Goal: Task Accomplishment & Management: Complete application form

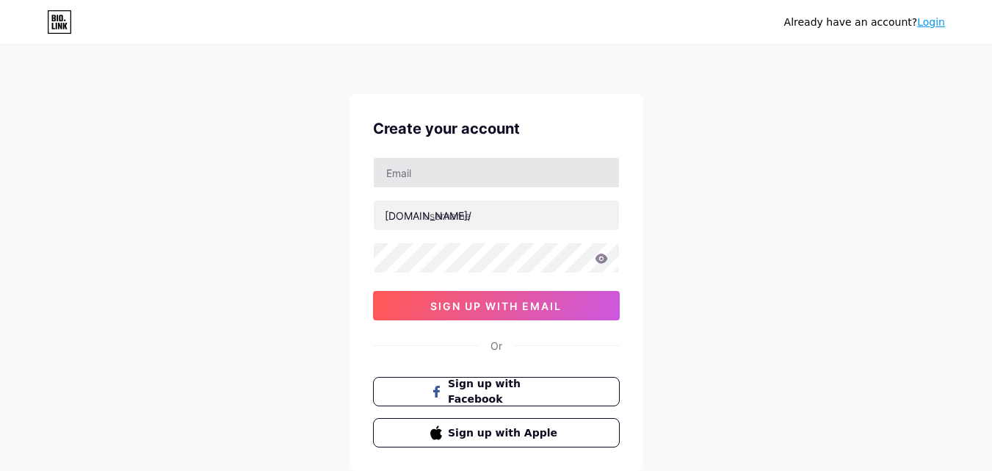
click at [425, 175] on input "text" at bounding box center [496, 172] width 245 height 29
type input "[EMAIL_ADDRESS][DOMAIN_NAME]"
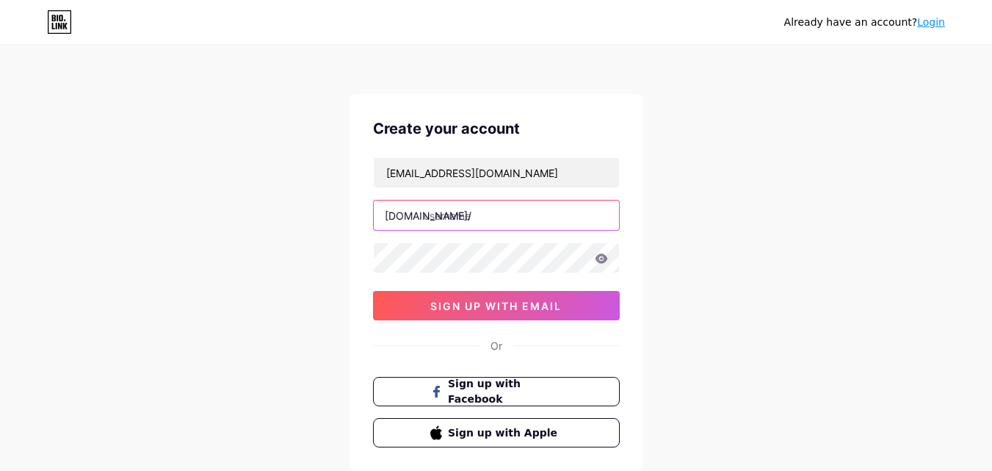
click at [477, 209] on input "text" at bounding box center [496, 215] width 245 height 29
type input "allindiamaidservices"
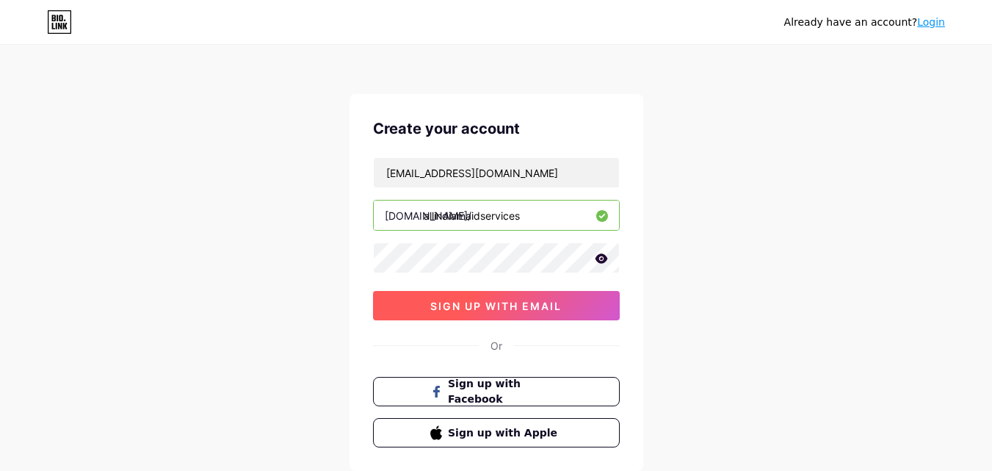
click at [481, 306] on span "sign up with email" at bounding box center [495, 306] width 131 height 12
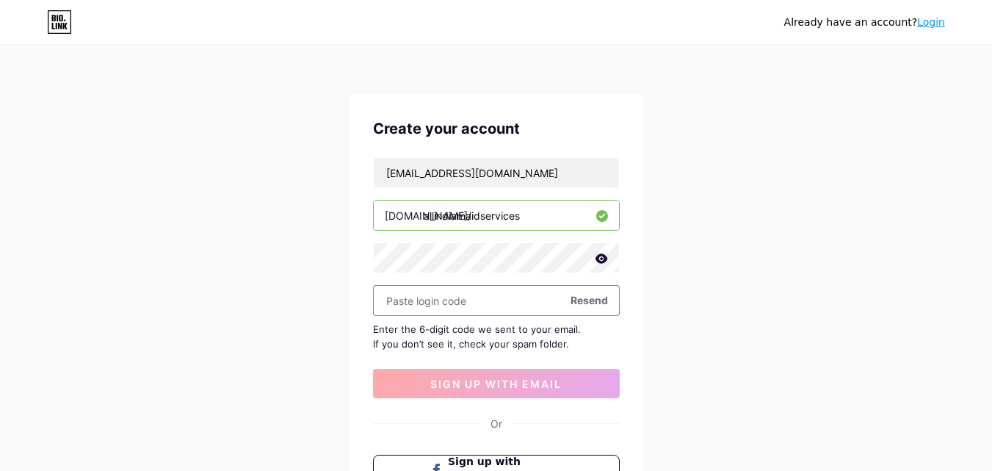
click at [433, 289] on input "text" at bounding box center [496, 300] width 245 height 29
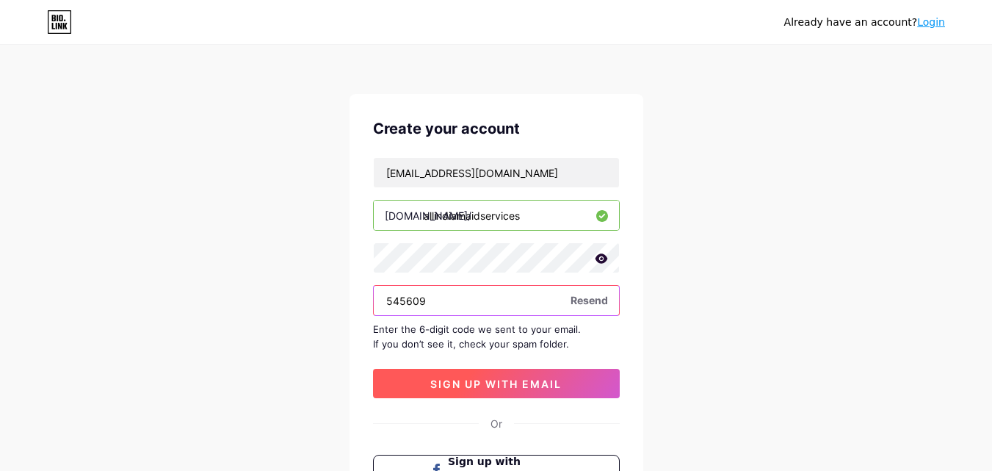
type input "545609"
click at [492, 384] on span "sign up with email" at bounding box center [495, 384] width 131 height 12
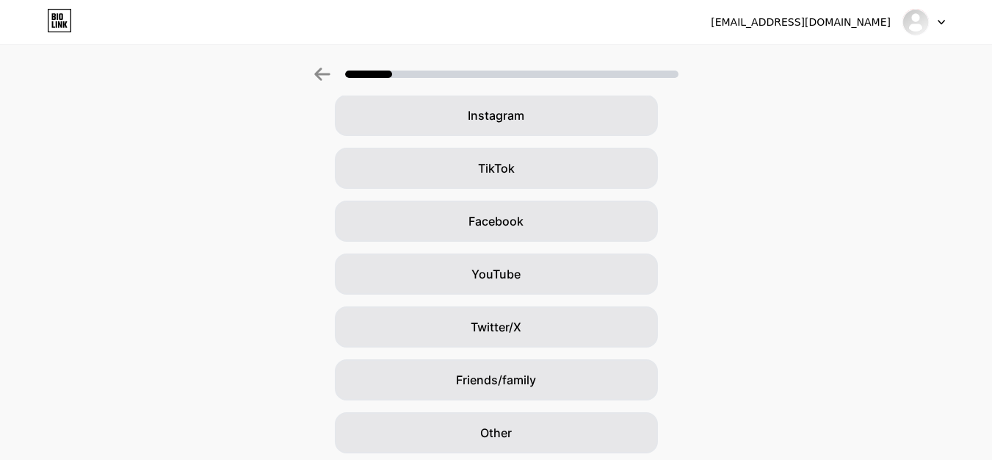
scroll to position [147, 0]
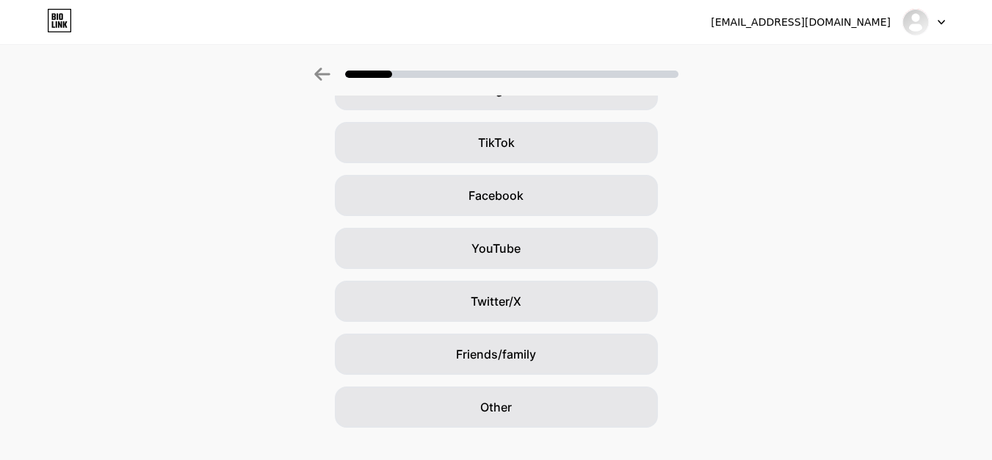
click at [512, 401] on span "Other" at bounding box center [496, 407] width 32 height 18
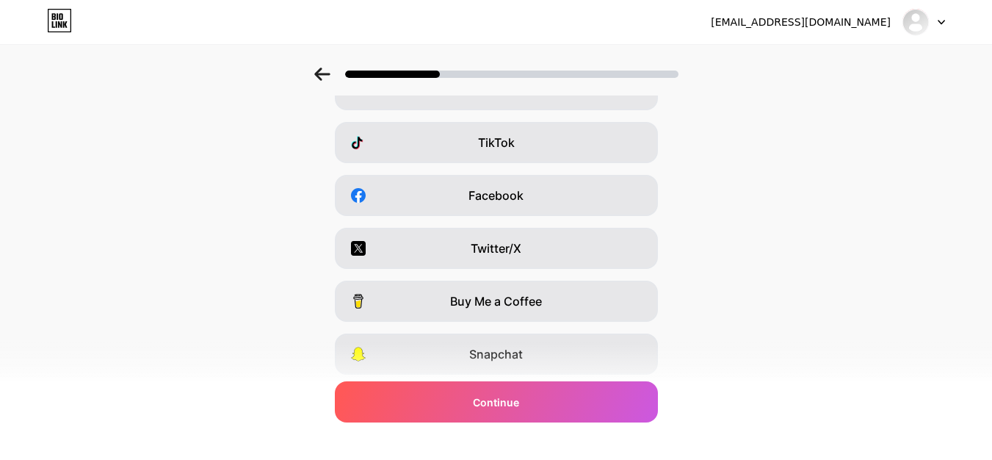
scroll to position [0, 0]
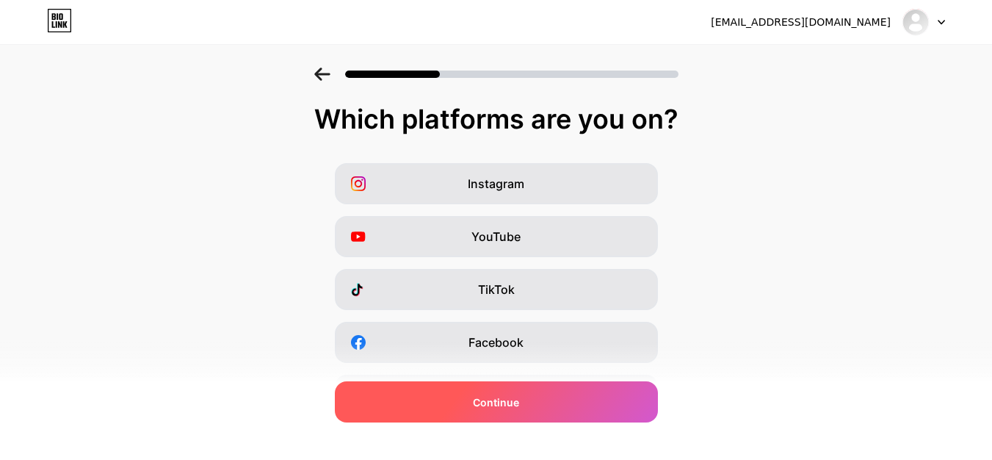
click at [499, 405] on span "Continue" at bounding box center [496, 401] width 46 height 15
click at [514, 392] on div "Continue" at bounding box center [496, 401] width 323 height 41
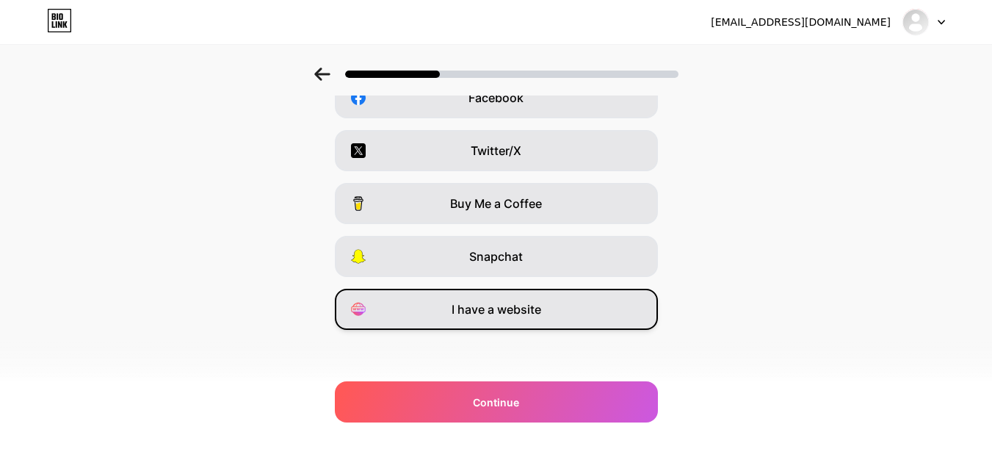
scroll to position [247, 0]
click at [499, 318] on div "I have a website" at bounding box center [496, 306] width 323 height 41
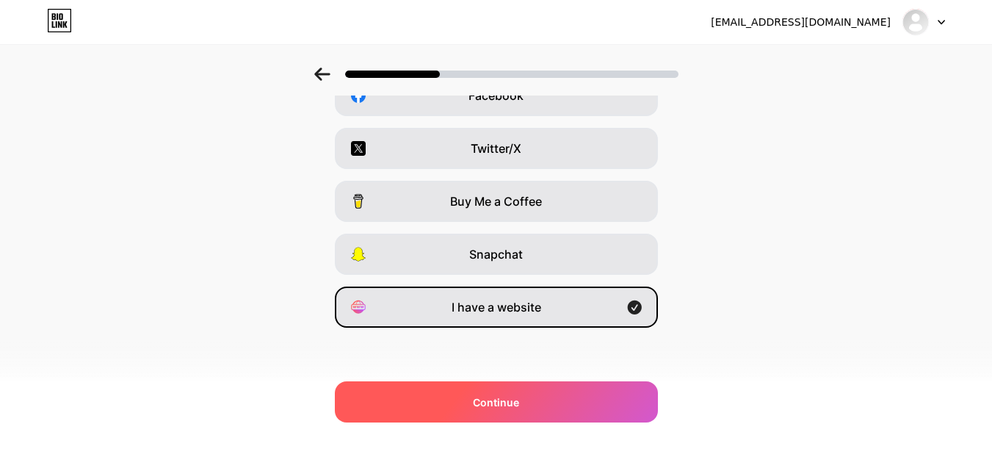
click at [550, 397] on div "Continue" at bounding box center [496, 401] width 323 height 41
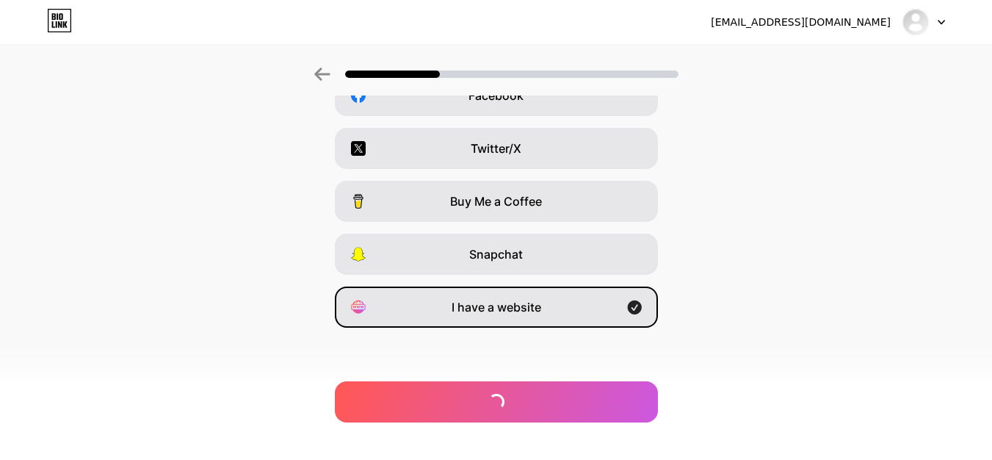
scroll to position [0, 0]
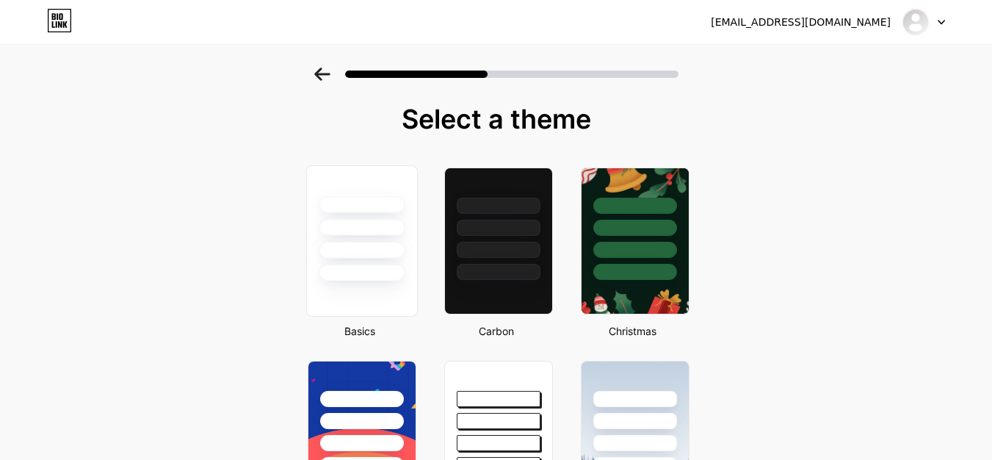
click at [391, 278] on div at bounding box center [362, 272] width 86 height 17
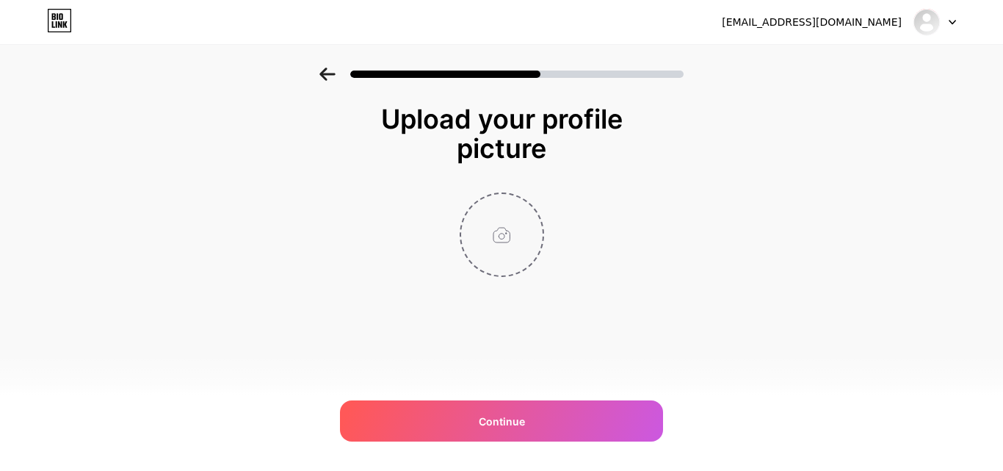
click at [503, 235] on input "file" at bounding box center [502, 235] width 82 height 82
type input "C:\fakepath\All-[GEOGRAPHIC_DATA]-Maid-Services-Logo.png-2 (1).png"
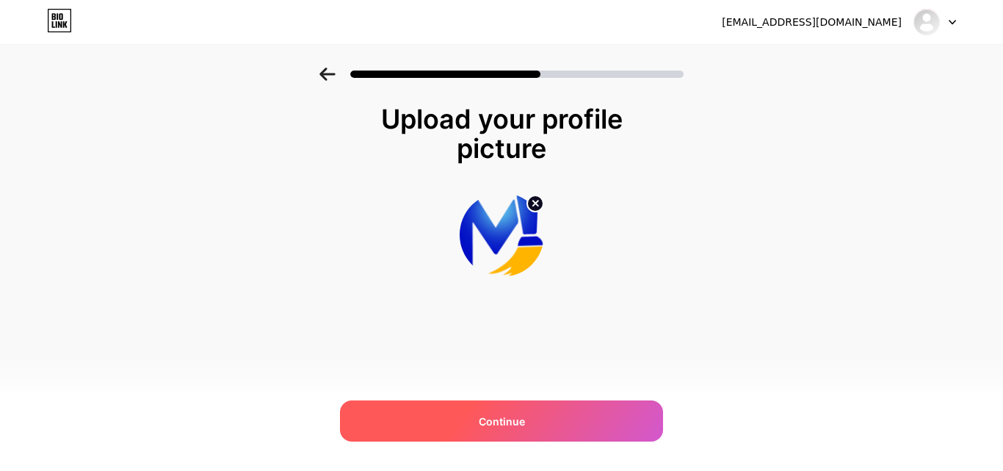
click at [503, 433] on div "Continue" at bounding box center [501, 420] width 323 height 41
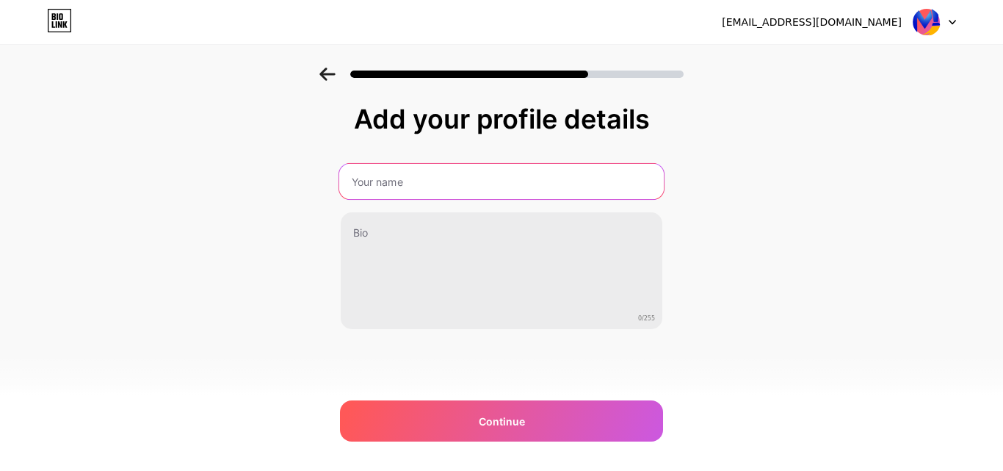
click at [430, 186] on input "text" at bounding box center [501, 181] width 325 height 35
type input "All India maid Services"
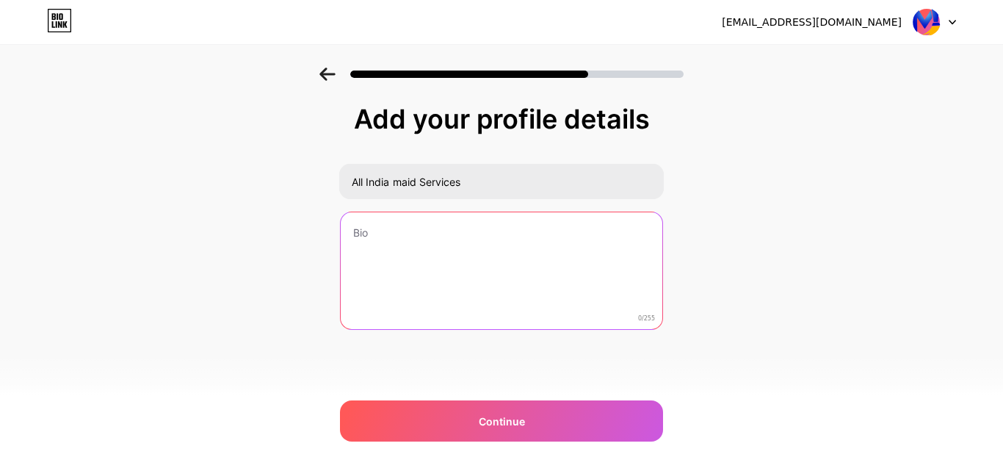
click at [444, 228] on textarea at bounding box center [502, 271] width 322 height 118
paste textarea "All India Maid Services is your trusted partner for reliable and professional h…"
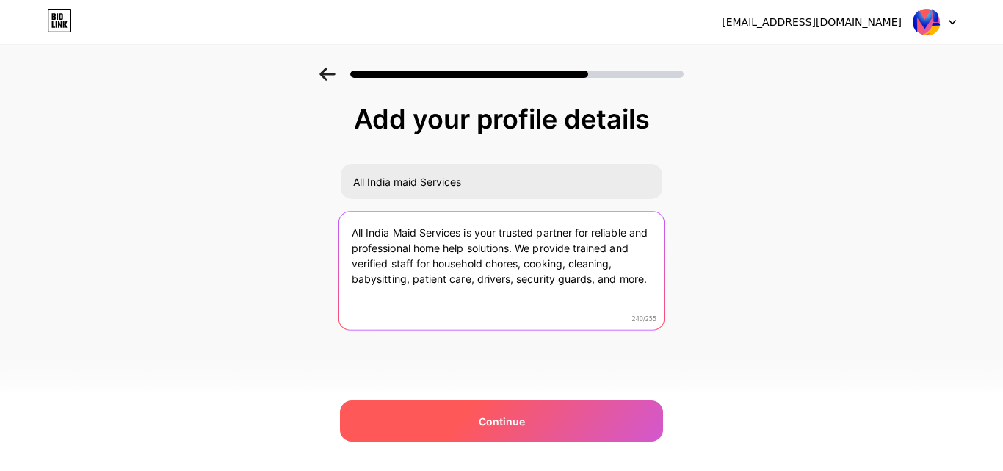
type textarea "All India Maid Services is your trusted partner for reliable and professional h…"
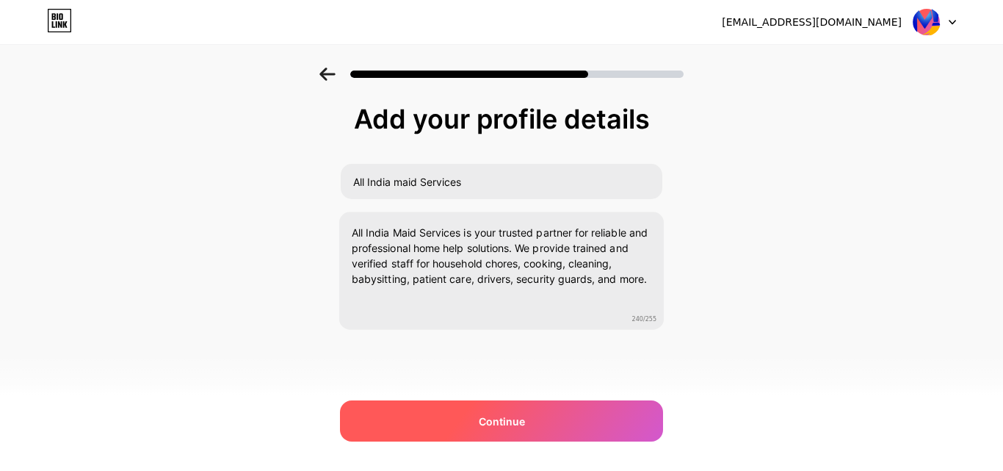
click at [487, 414] on span "Continue" at bounding box center [502, 421] width 46 height 15
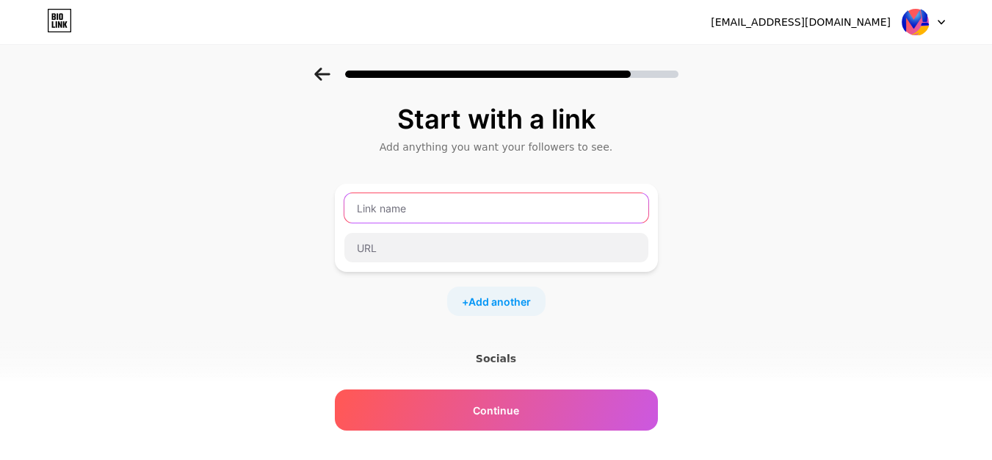
click at [464, 212] on input "text" at bounding box center [497, 207] width 304 height 29
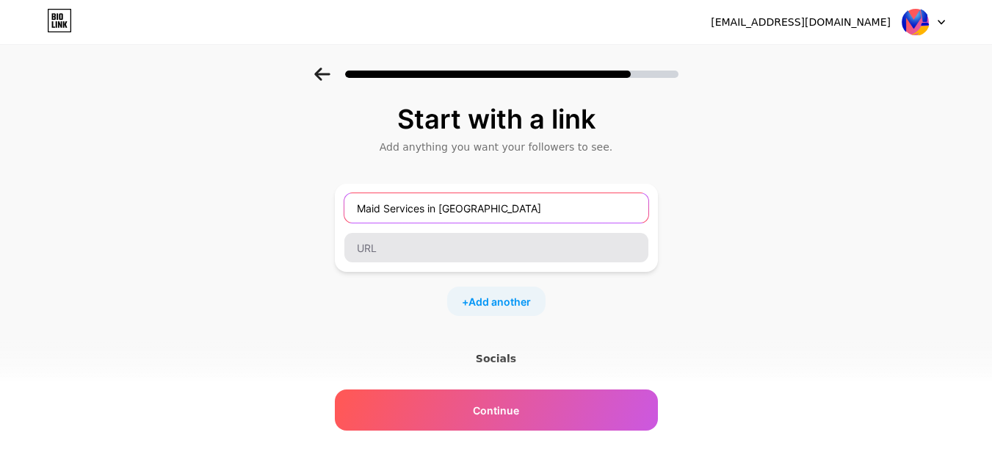
type input "Maid Services in [GEOGRAPHIC_DATA]"
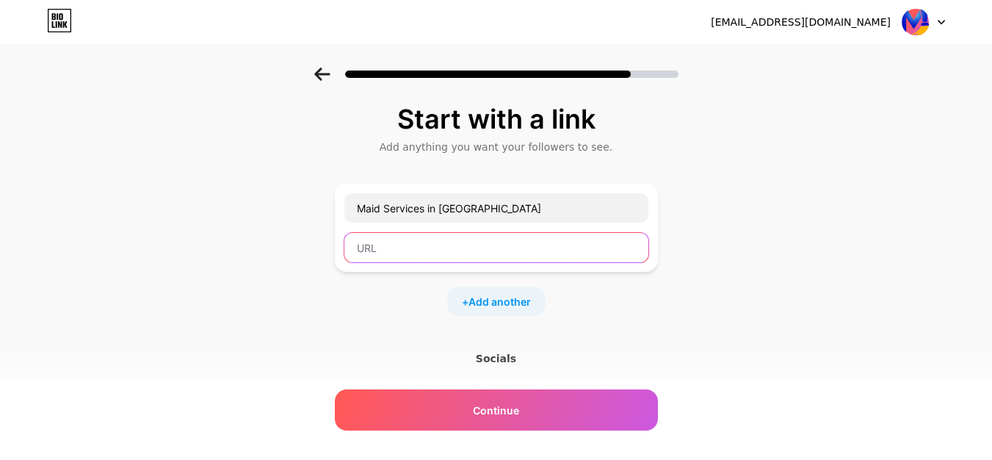
click at [445, 245] on input "text" at bounding box center [497, 247] width 304 height 29
paste input "[URL][DOMAIN_NAME]"
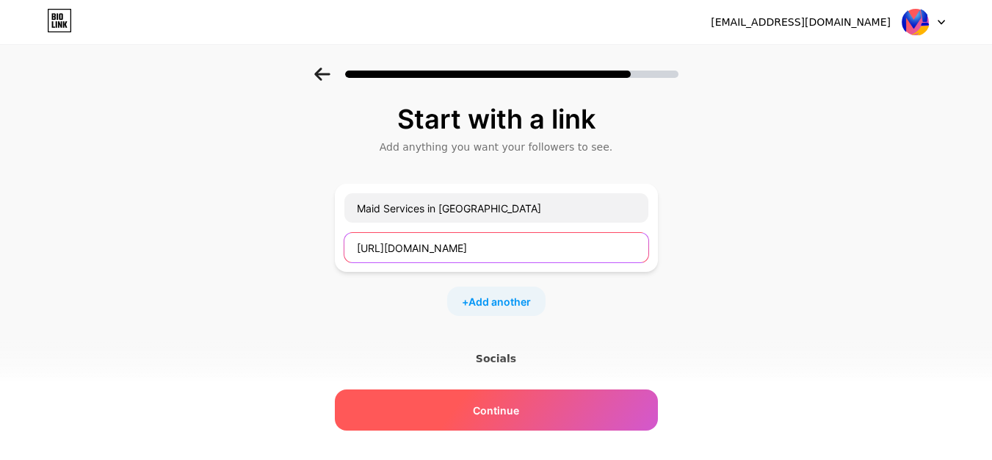
type input "[URL][DOMAIN_NAME]"
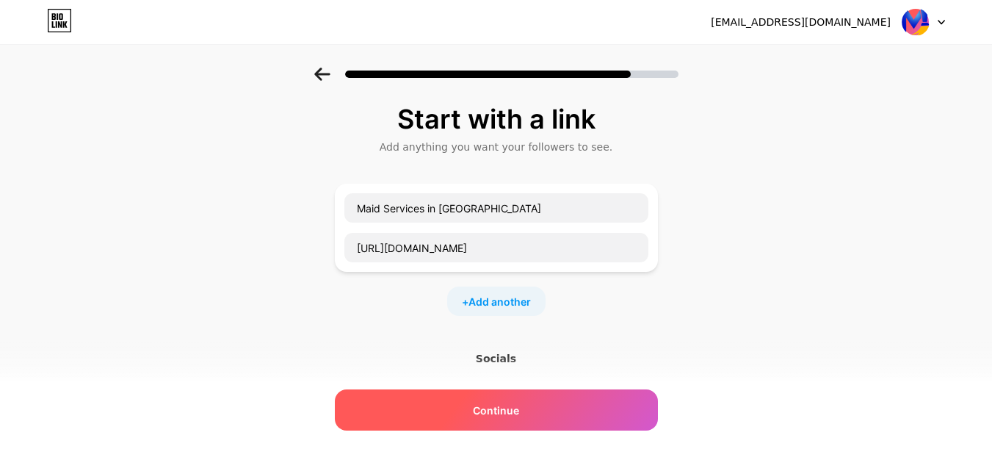
click at [495, 408] on span "Continue" at bounding box center [496, 410] width 46 height 15
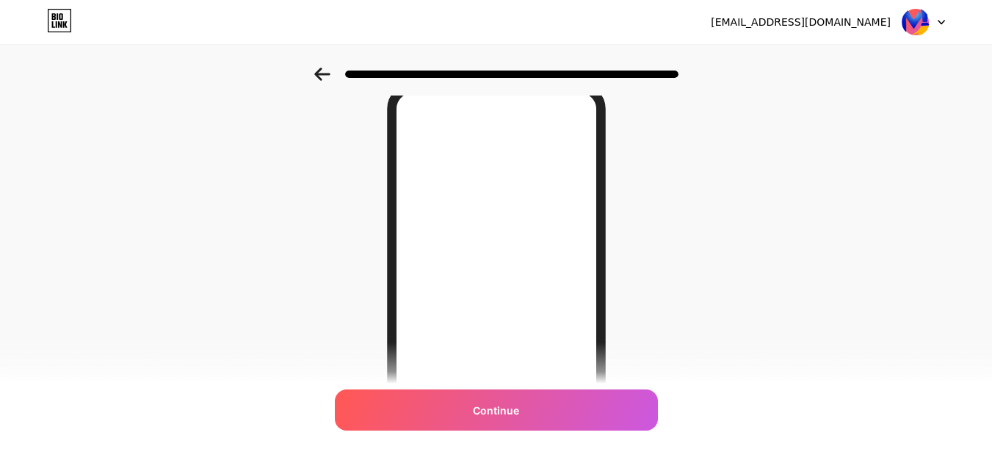
scroll to position [73, 0]
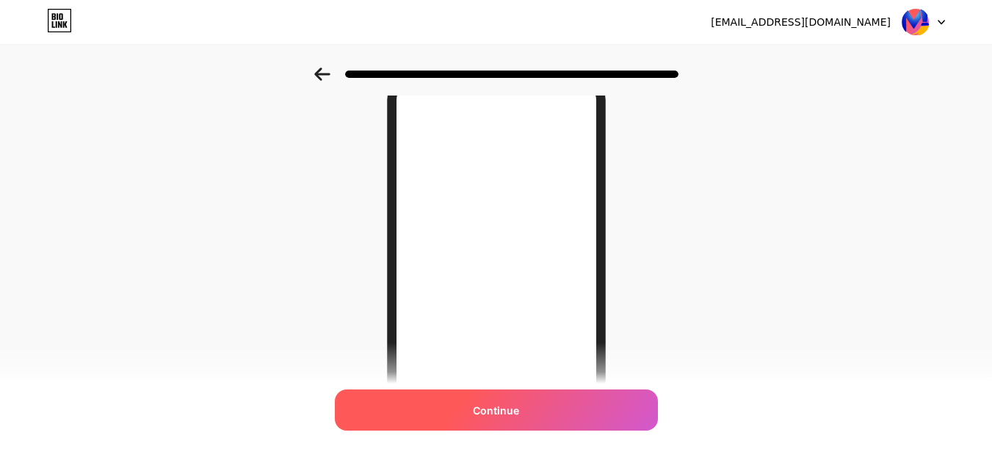
click at [508, 419] on div "Continue" at bounding box center [496, 409] width 323 height 41
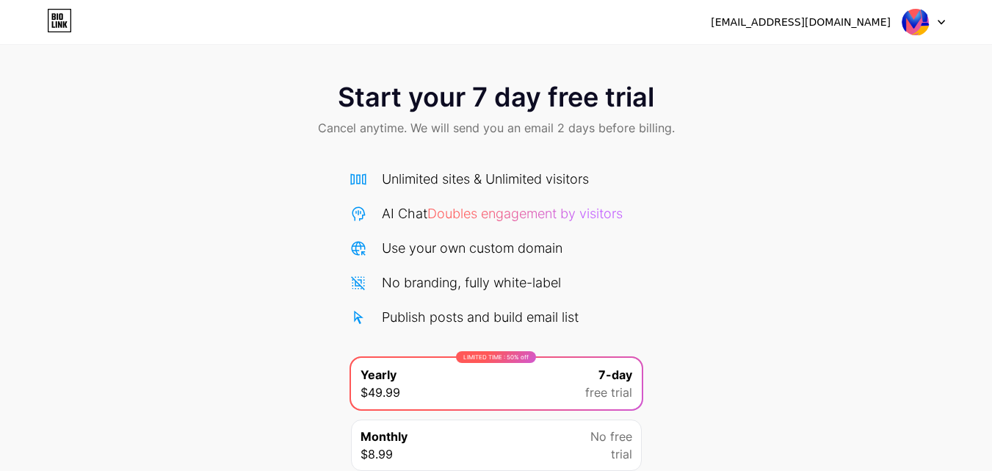
click at [718, 289] on div "Start your 7 day free trial Cancel anytime. We will send you an email 2 days be…" at bounding box center [496, 300] width 992 height 465
click at [915, 24] on img at bounding box center [916, 22] width 28 height 28
click at [656, 98] on div "Start your 7 day free trial Cancel anytime. We will send you an email 2 days be…" at bounding box center [496, 111] width 992 height 87
click at [474, 246] on div "Use your own custom domain" at bounding box center [472, 248] width 181 height 20
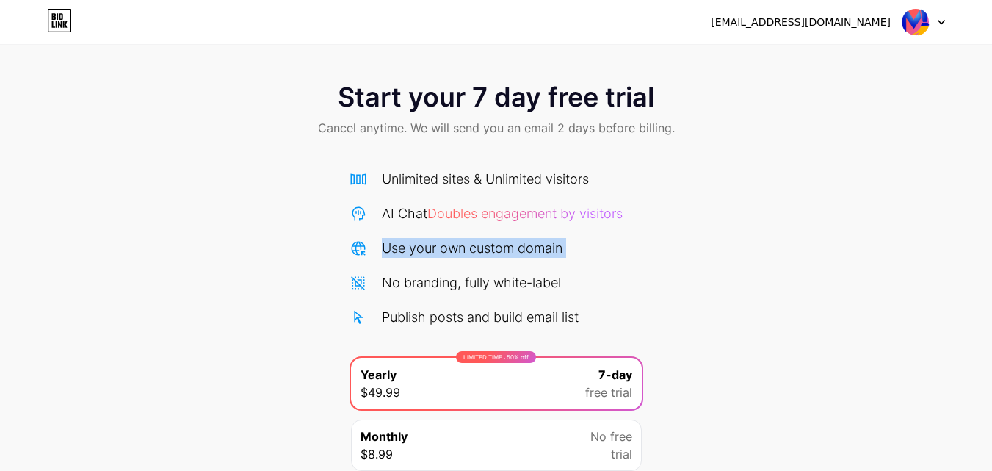
click at [474, 246] on div "Use your own custom domain" at bounding box center [472, 248] width 181 height 20
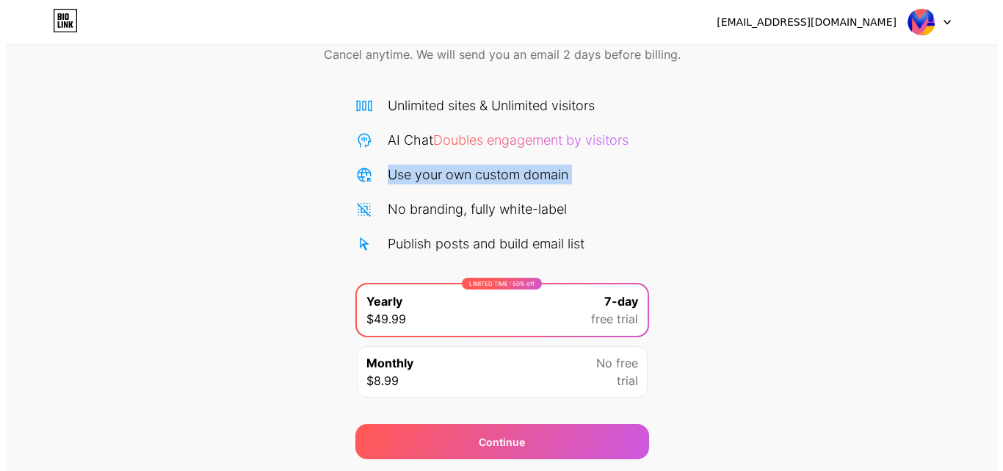
scroll to position [120, 0]
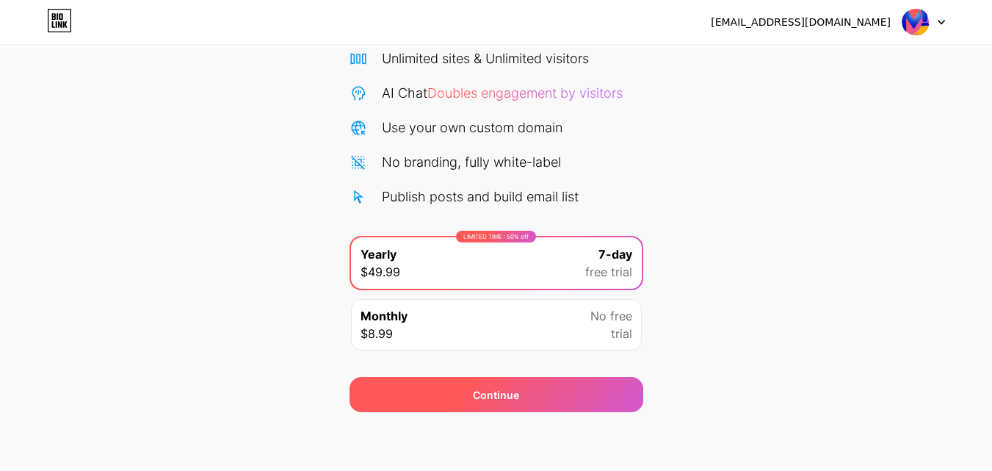
click at [477, 404] on div "Continue" at bounding box center [497, 394] width 294 height 35
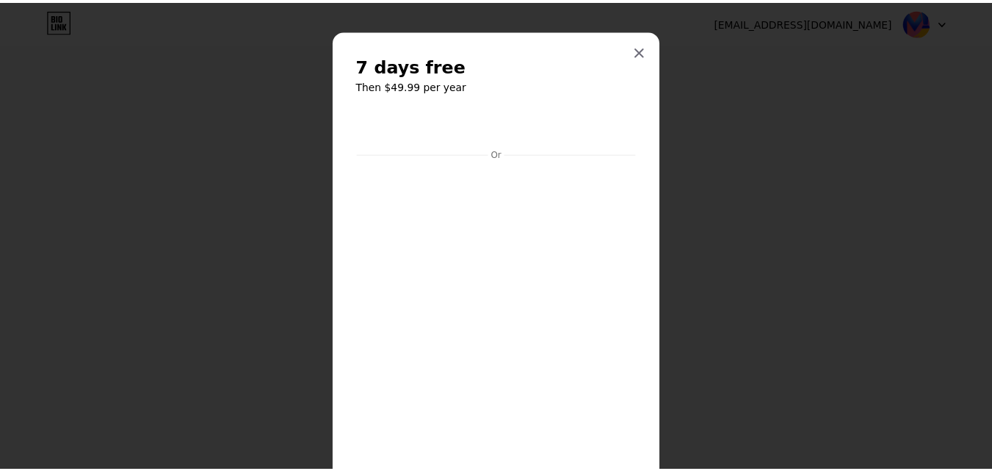
scroll to position [0, 0]
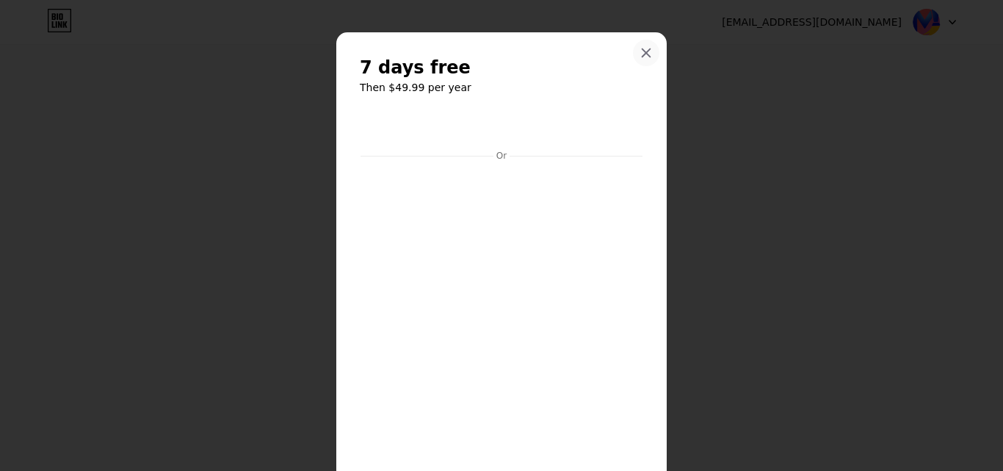
click at [644, 49] on icon at bounding box center [647, 53] width 8 height 8
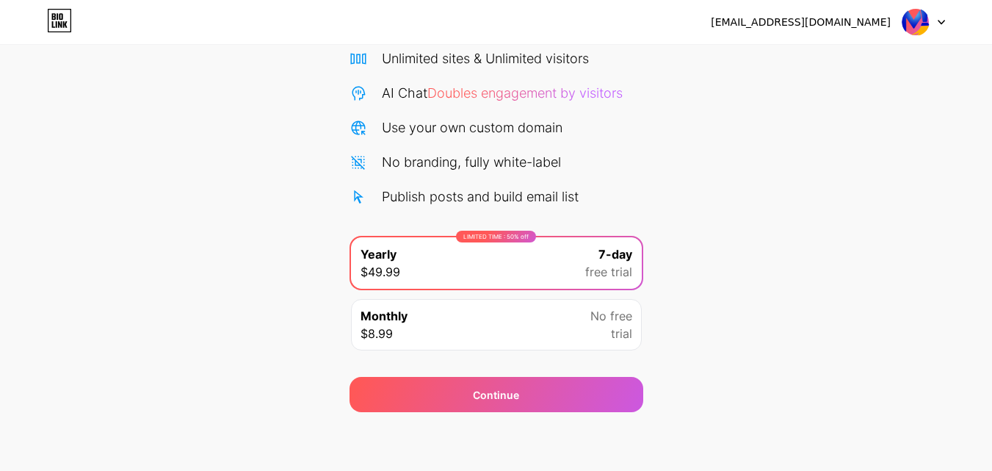
click at [61, 25] on icon at bounding box center [60, 24] width 4 height 7
